Goal: Complete application form

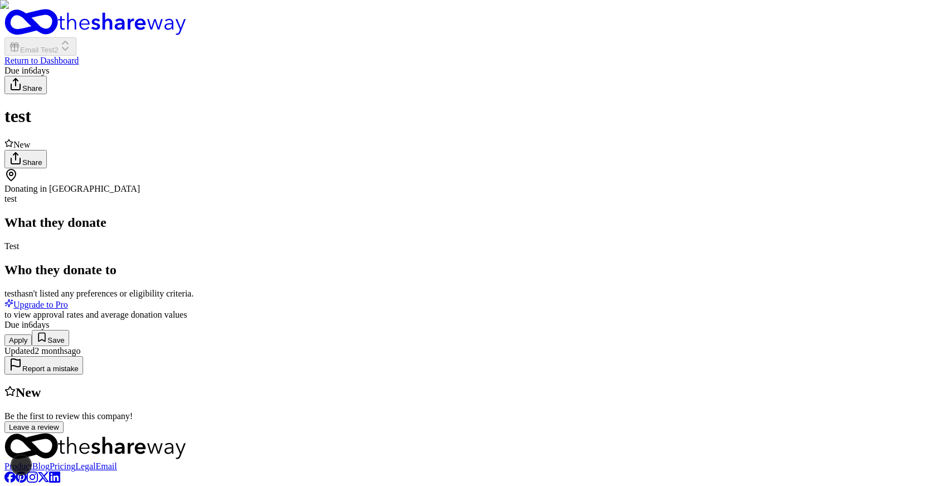
click at [32, 346] on button "Apply" at bounding box center [17, 341] width 27 height 12
click at [480, 109] on img at bounding box center [468, 243] width 937 height 486
click at [399, 106] on div "test" at bounding box center [468, 116] width 928 height 21
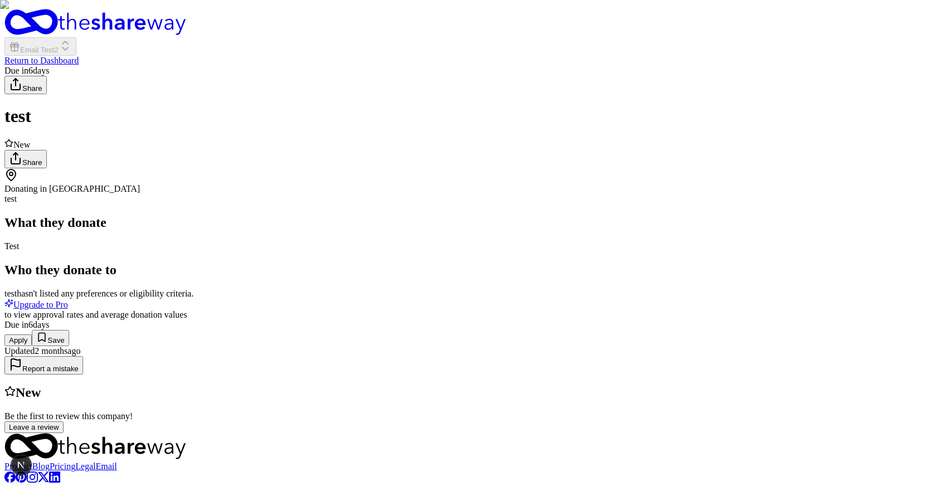
click at [219, 106] on h1 "test" at bounding box center [468, 116] width 928 height 21
click at [226, 106] on h1 "test" at bounding box center [468, 116] width 928 height 21
